Goal: Find specific page/section: Find specific page/section

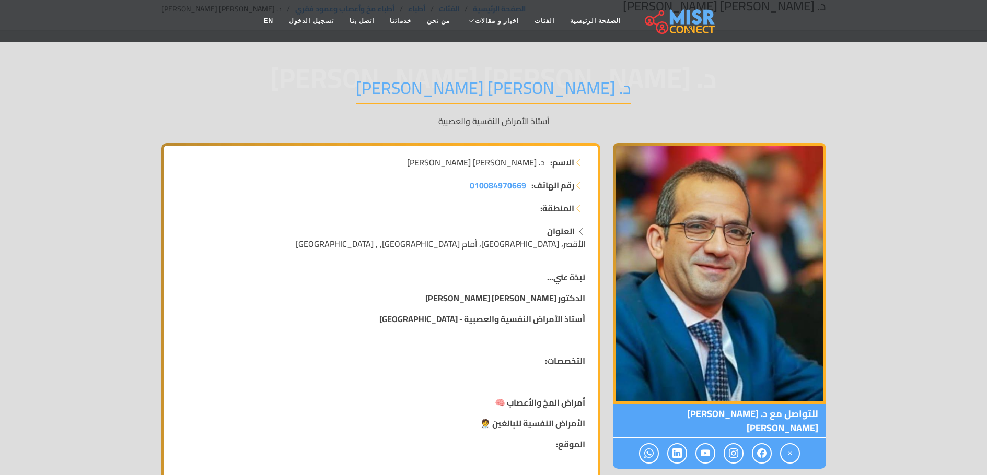
scroll to position [38, 0]
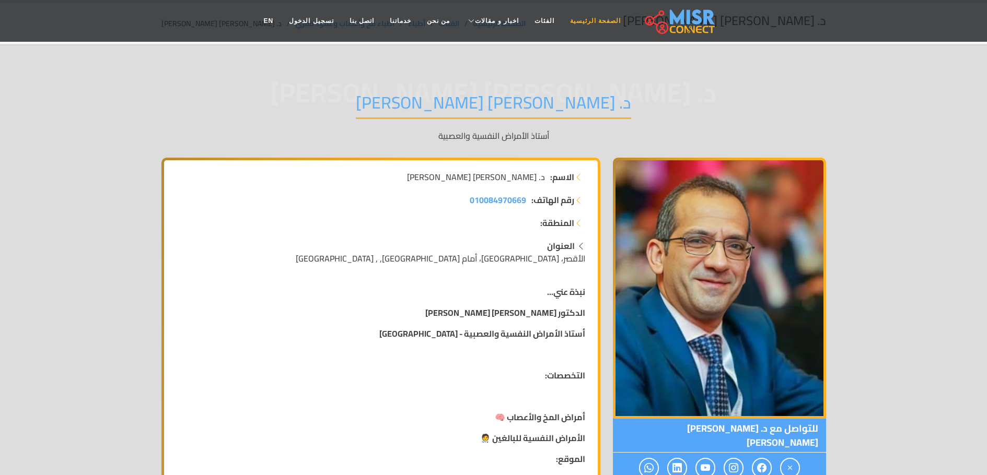
click at [564, 20] on link "الصفحة الرئيسية" at bounding box center [595, 21] width 66 height 20
